Goal: Information Seeking & Learning: Understand process/instructions

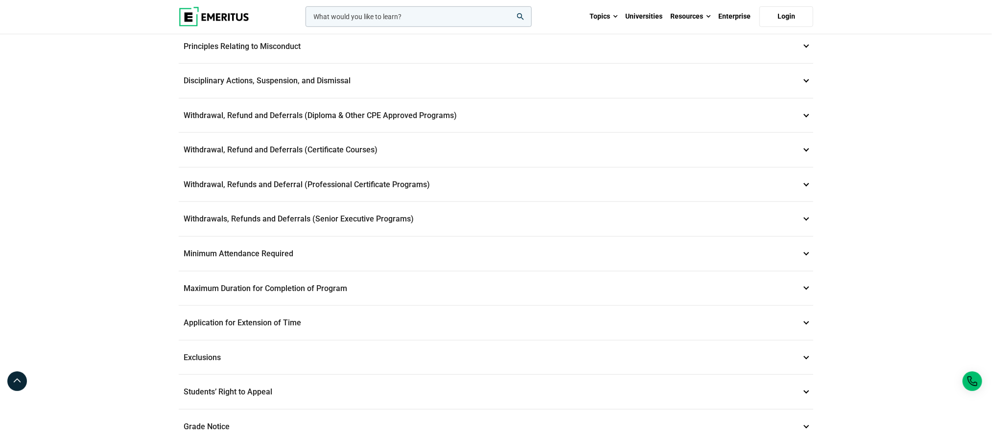
scroll to position [347, 0]
click at [303, 180] on p "Withdrawal, Refunds and Deferral (Professional Certificate Programs) 8" at bounding box center [496, 183] width 635 height 34
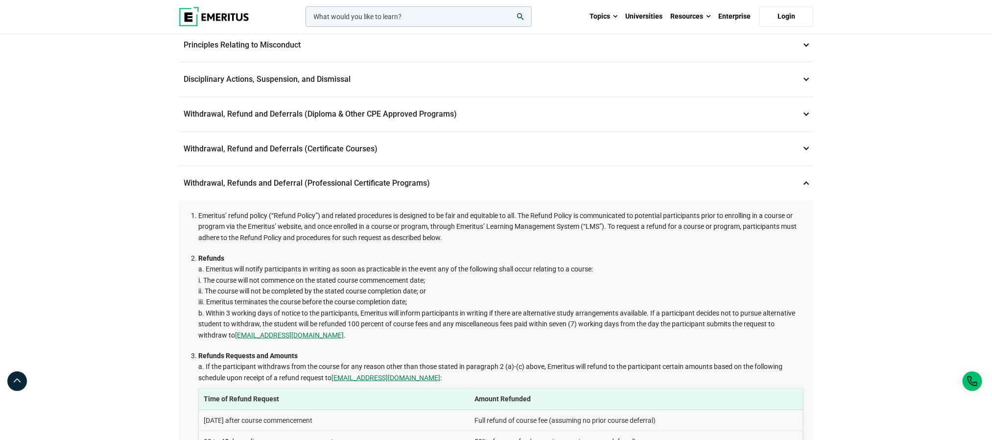
click at [299, 154] on p "Withdrawal, Refund and Deferrals (Certificate Courses) 7" at bounding box center [496, 149] width 635 height 34
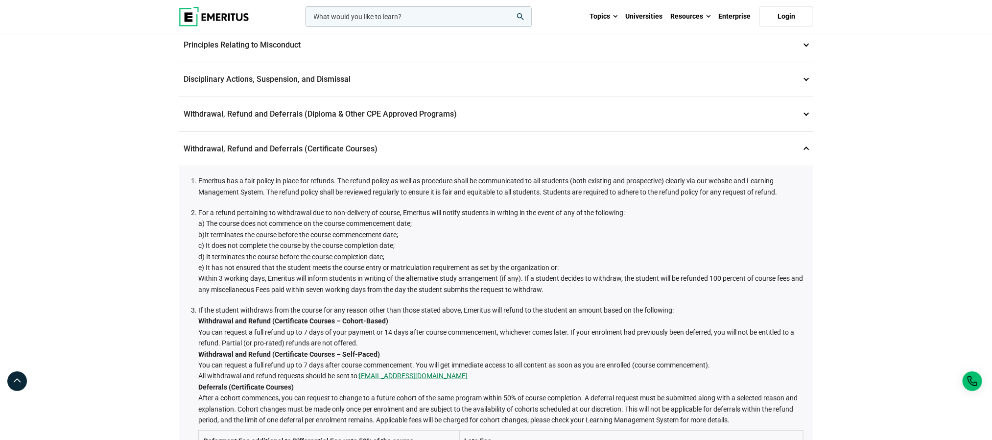
click at [313, 222] on span "a) The course does not commence on the course commencement date;" at bounding box center [304, 223] width 213 height 8
click at [297, 234] on span "b)It terminates the course before the course commencement date;" at bounding box center [298, 235] width 200 height 8
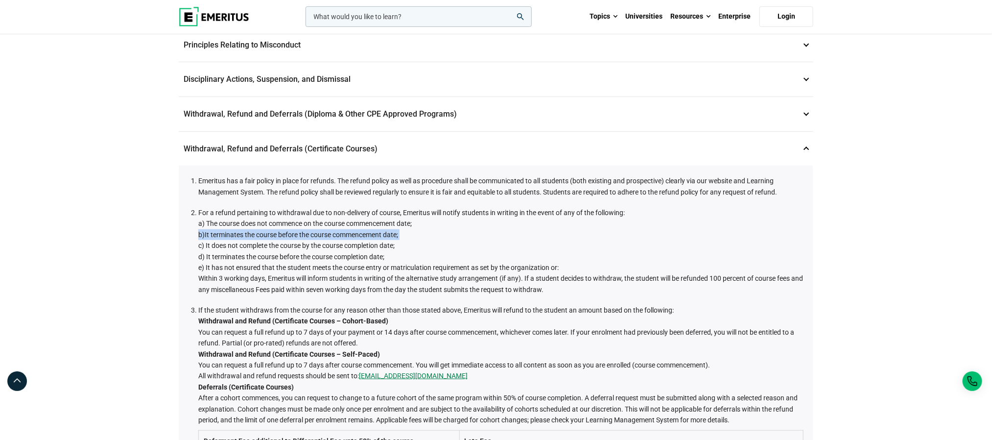
click at [297, 234] on span "b)It terminates the course before the course commencement date;" at bounding box center [298, 235] width 200 height 8
click at [287, 244] on span "c) It does not complete the course by the course completion date;" at bounding box center [296, 245] width 196 height 8
click at [278, 254] on span "d) It terminates the course before the course completion date;" at bounding box center [291, 257] width 186 height 8
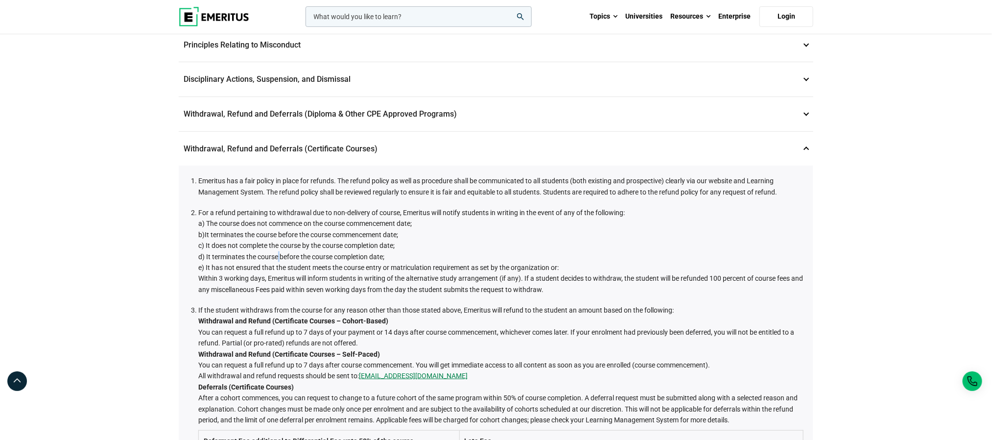
click at [278, 254] on span "d) It terminates the course before the course completion date;" at bounding box center [291, 257] width 186 height 8
click at [279, 264] on span "e) It has not ensured that the student meets the course entry or matriculation …" at bounding box center [378, 267] width 360 height 8
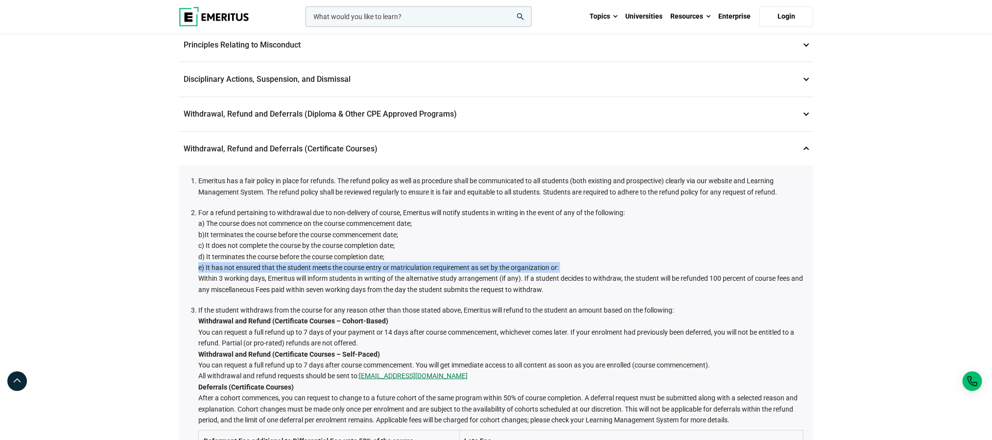
click at [279, 264] on span "e) It has not ensured that the student meets the course entry or matriculation …" at bounding box center [378, 267] width 360 height 8
click at [291, 266] on span "e) It has not ensured that the student meets the course entry or matriculation …" at bounding box center [378, 267] width 360 height 8
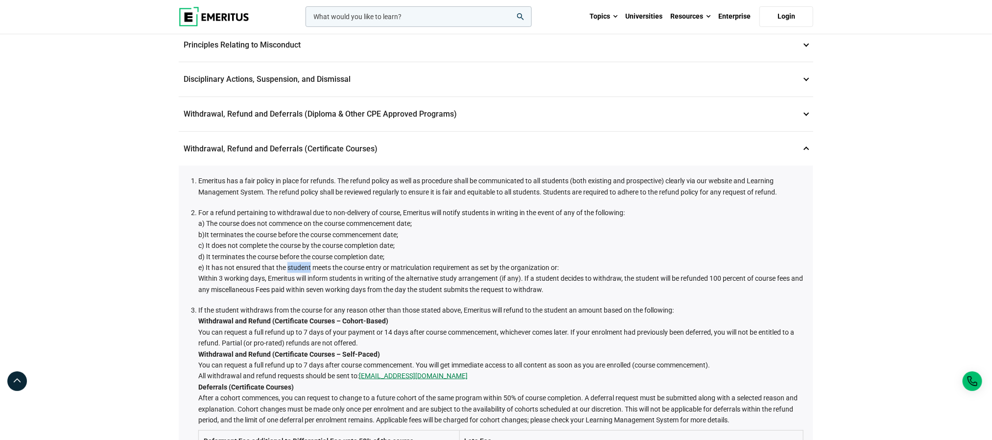
click at [291, 266] on span "e) It has not ensured that the student meets the course entry or matriculation …" at bounding box center [378, 267] width 360 height 8
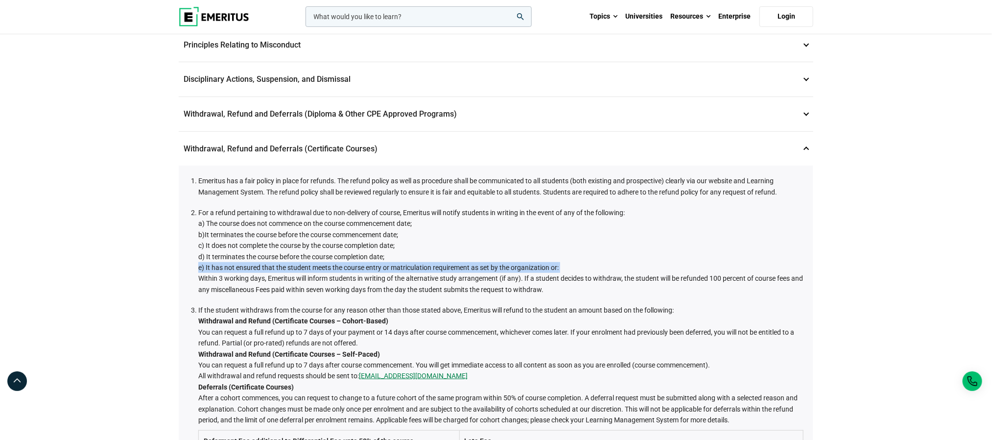
click at [291, 266] on span "e) It has not ensured that the student meets the course entry or matriculation …" at bounding box center [378, 267] width 360 height 8
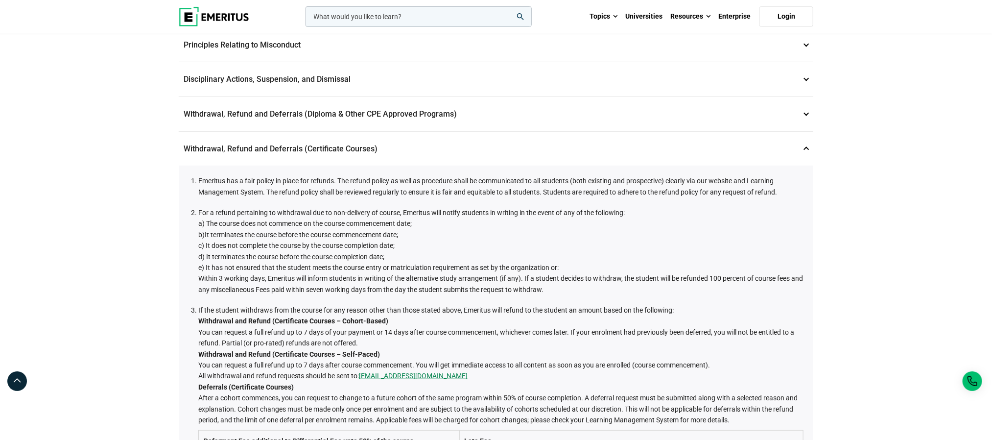
click at [289, 284] on li "For a refund pertaining to withdrawal due to non-delivery of course, Emeritus w…" at bounding box center [500, 251] width 605 height 88
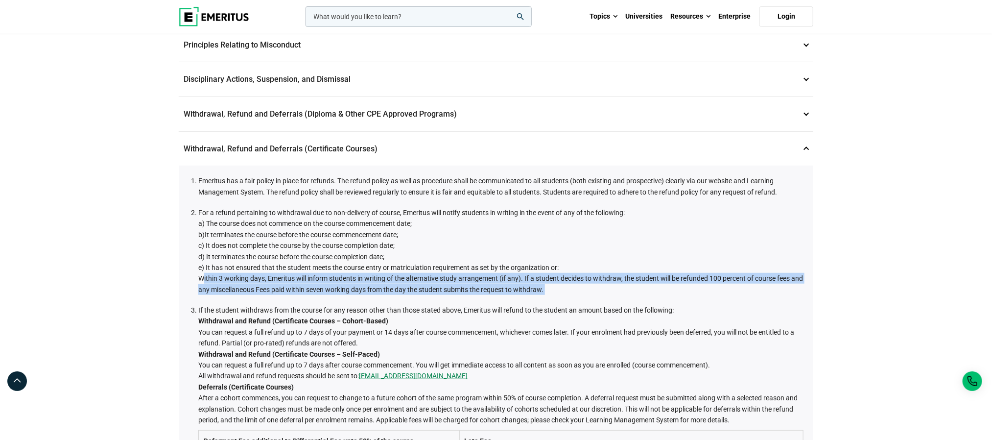
click at [289, 284] on li "For a refund pertaining to withdrawal due to non-delivery of course, Emeritus w…" at bounding box center [500, 251] width 605 height 88
click at [301, 279] on li "For a refund pertaining to withdrawal due to non-delivery of course, Emeritus w…" at bounding box center [500, 251] width 605 height 88
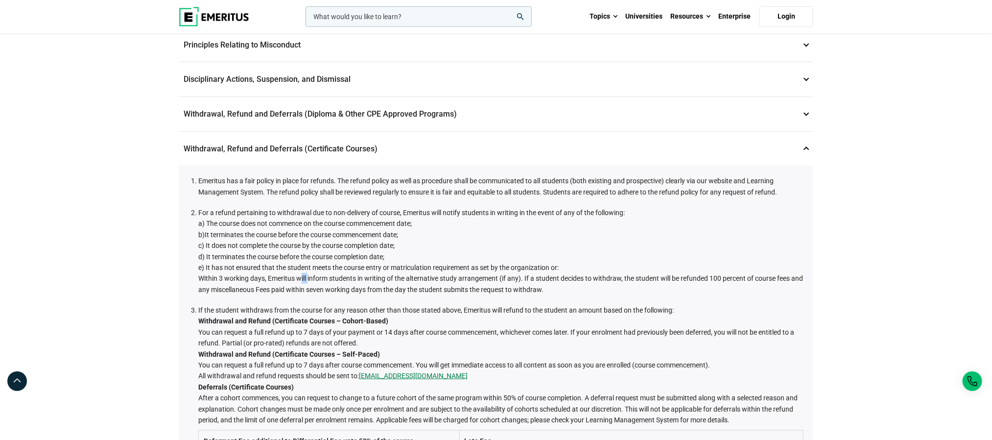
click at [301, 279] on li "For a refund pertaining to withdrawal due to non-delivery of course, Emeritus w…" at bounding box center [500, 251] width 605 height 88
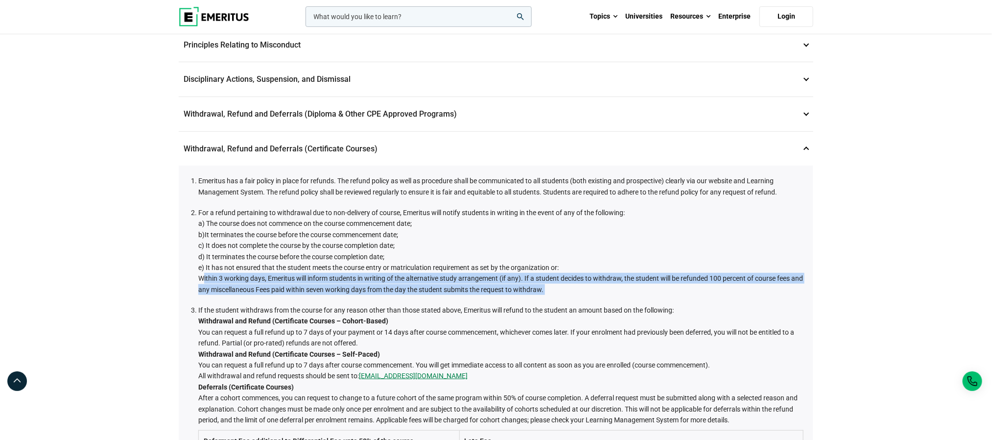
click at [301, 279] on li "For a refund pertaining to withdrawal due to non-delivery of course, Emeritus w…" at bounding box center [500, 251] width 605 height 88
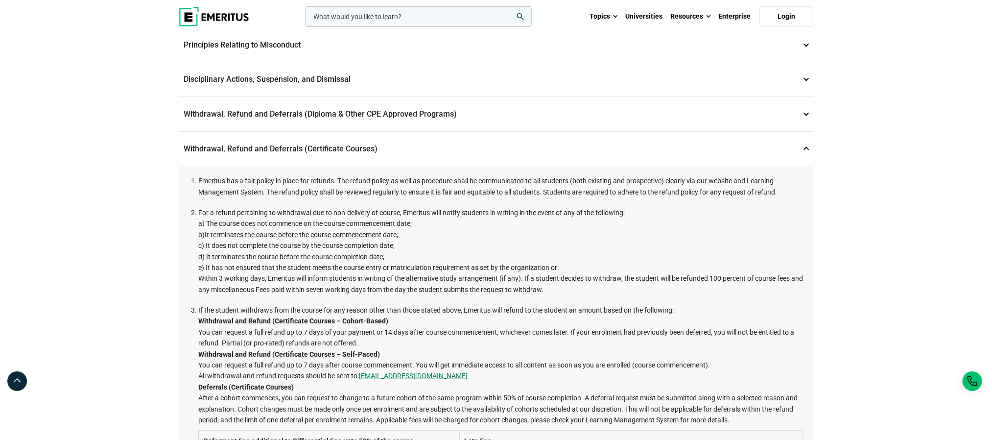
click at [278, 236] on span "b)It terminates the course before the course commencement date;" at bounding box center [298, 235] width 200 height 8
click at [303, 219] on span "a) The course does not commence on the course commencement date;" at bounding box center [304, 223] width 213 height 8
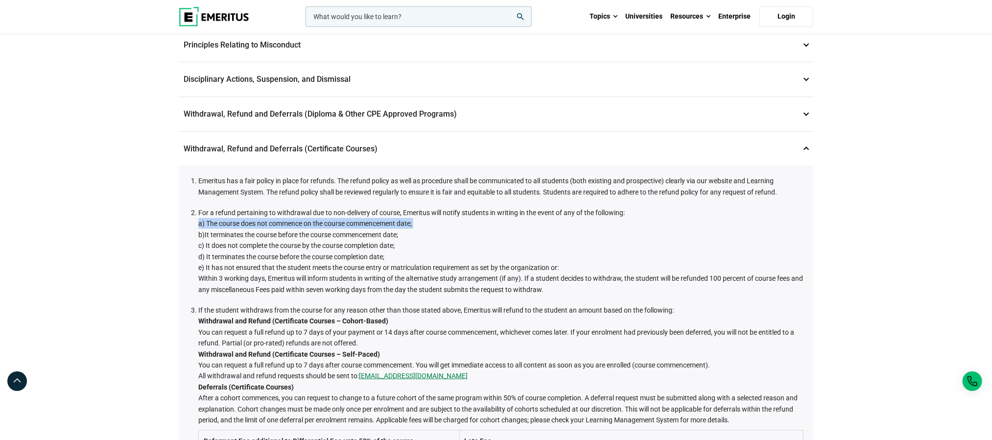
click at [303, 219] on span "a) The course does not commence on the course commencement date;" at bounding box center [304, 223] width 213 height 8
click at [298, 237] on span "b)It terminates the course before the course commencement date;" at bounding box center [298, 235] width 200 height 8
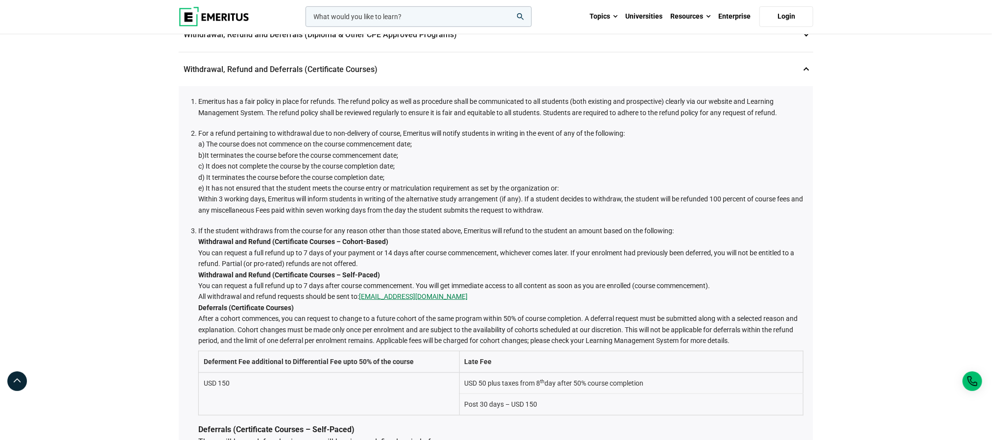
scroll to position [297, 0]
click at [329, 69] on p "Withdrawal, Refund and Deferrals (Certificate Courses) 7" at bounding box center [496, 71] width 635 height 34
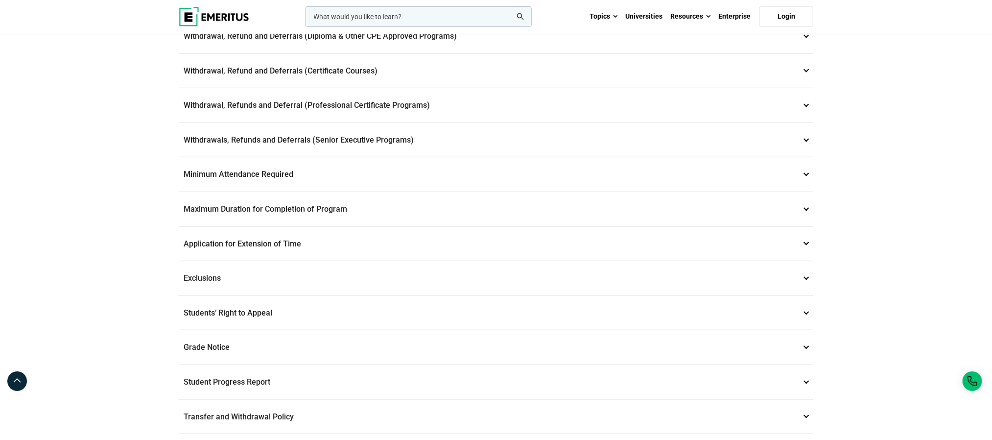
click at [361, 141] on p "Withdrawals, Refunds and Deferrals (Senior Executive Programs) 9" at bounding box center [496, 140] width 635 height 34
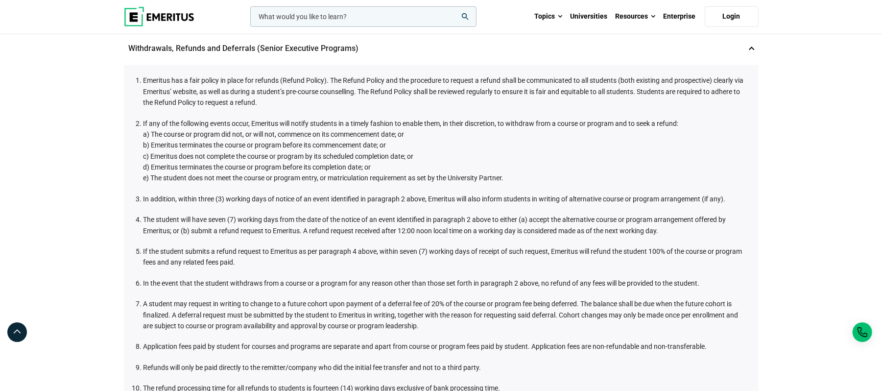
scroll to position [388, 0]
